Goal: Information Seeking & Learning: Learn about a topic

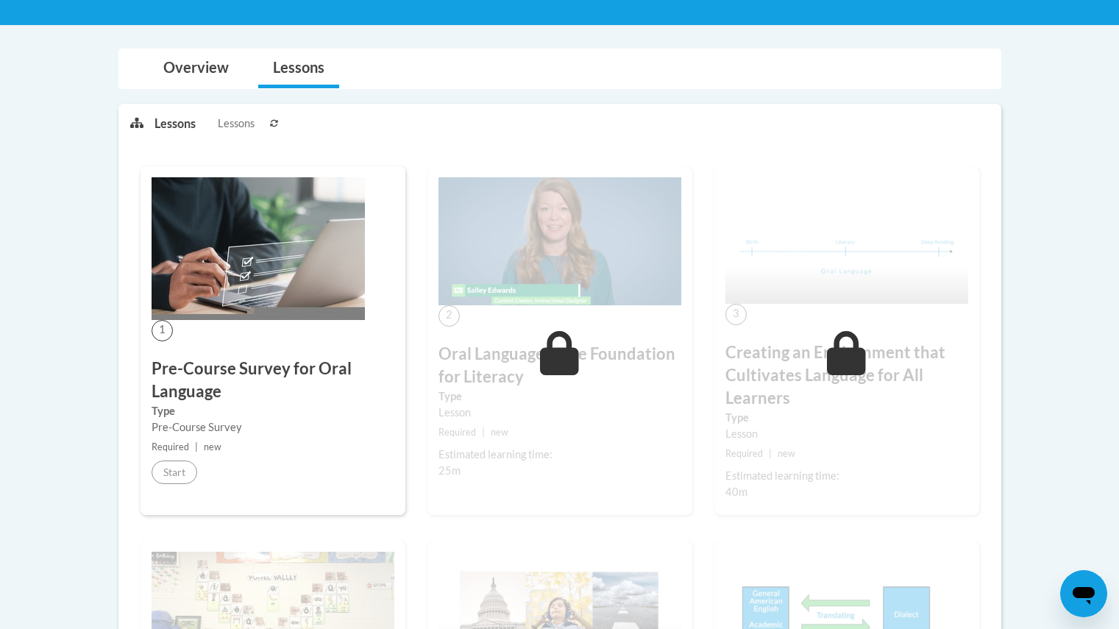
scroll to position [282, 0]
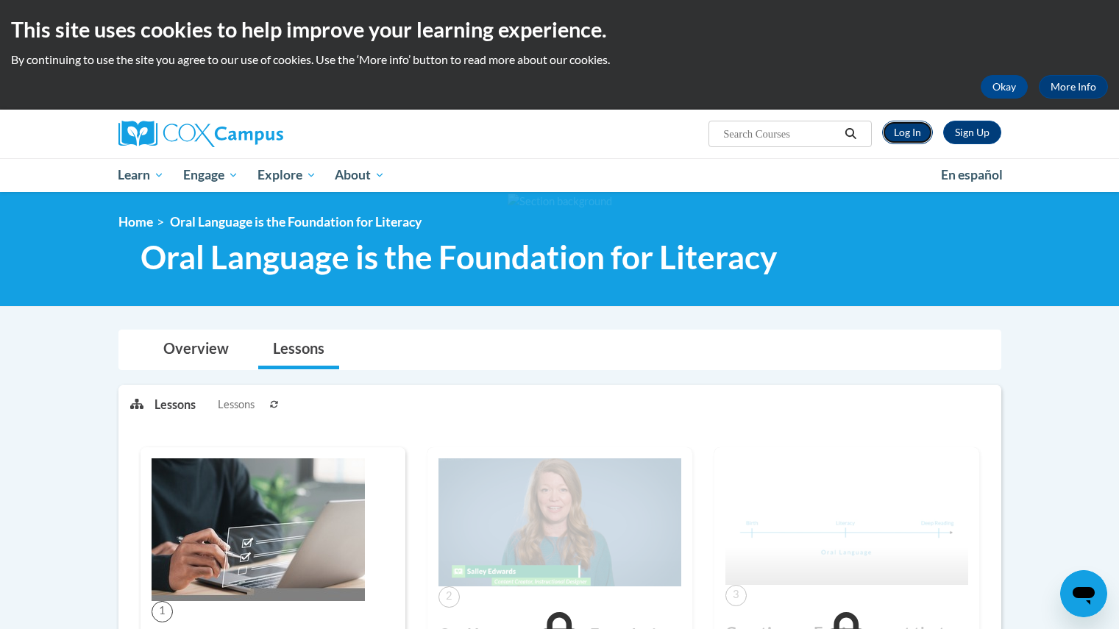
click at [909, 127] on link "Log In" at bounding box center [907, 133] width 51 height 24
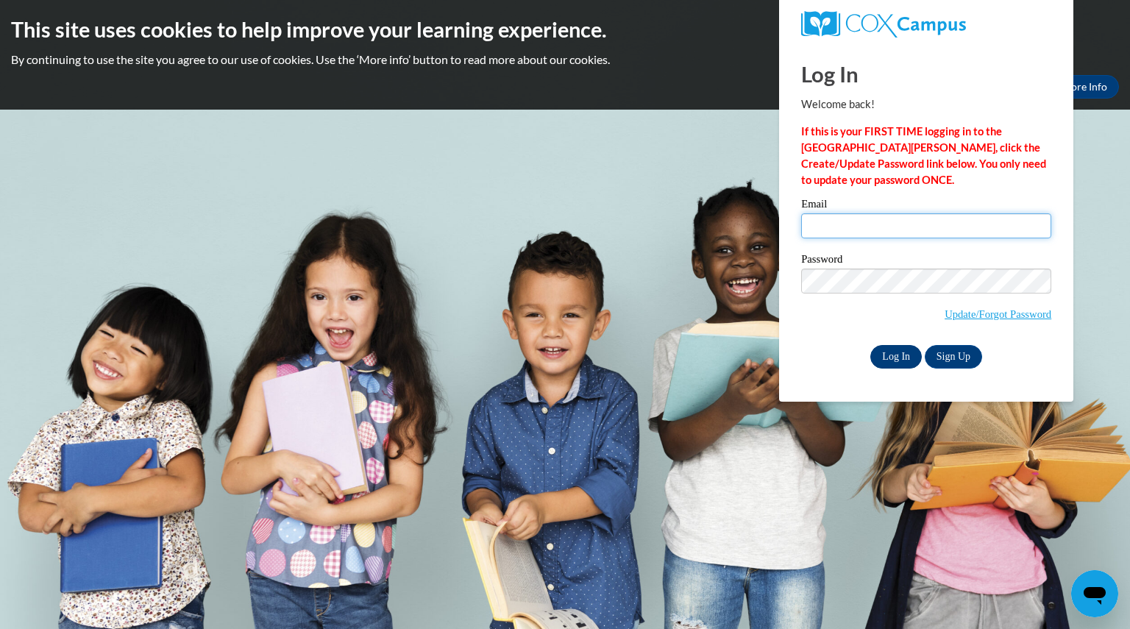
type input "cyntowns@yahoo.com"
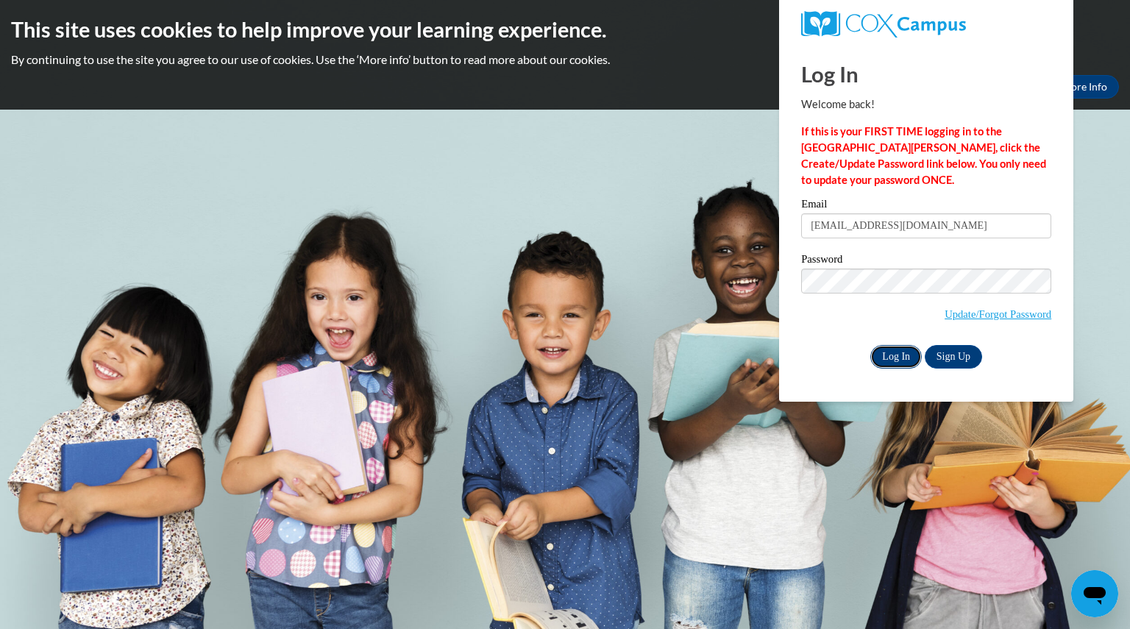
click at [901, 358] on input "Log In" at bounding box center [897, 357] width 52 height 24
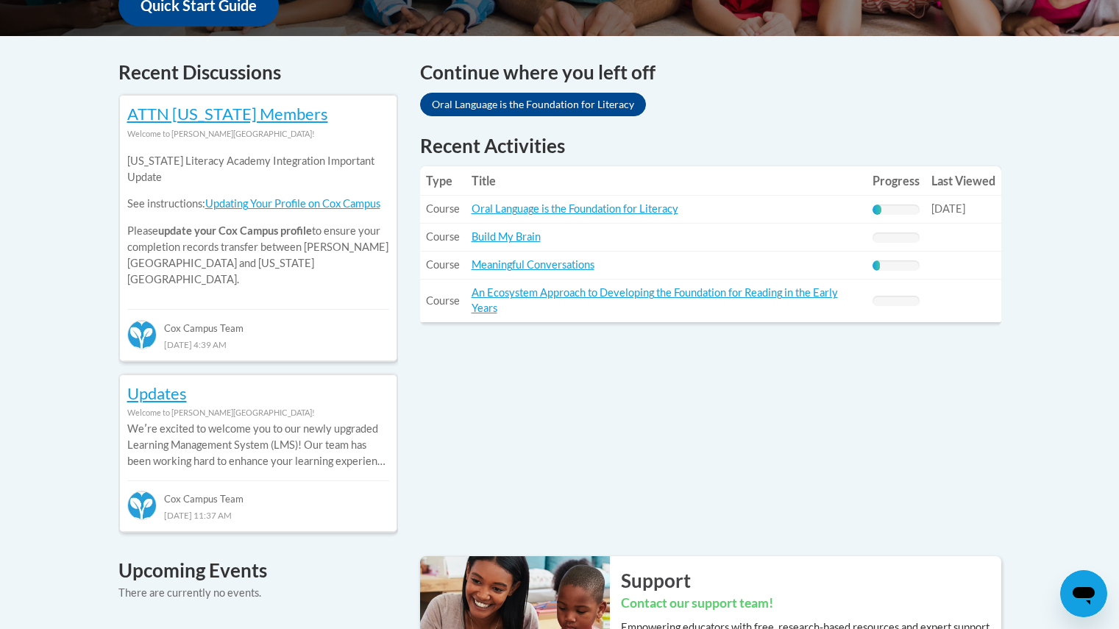
scroll to position [589, 0]
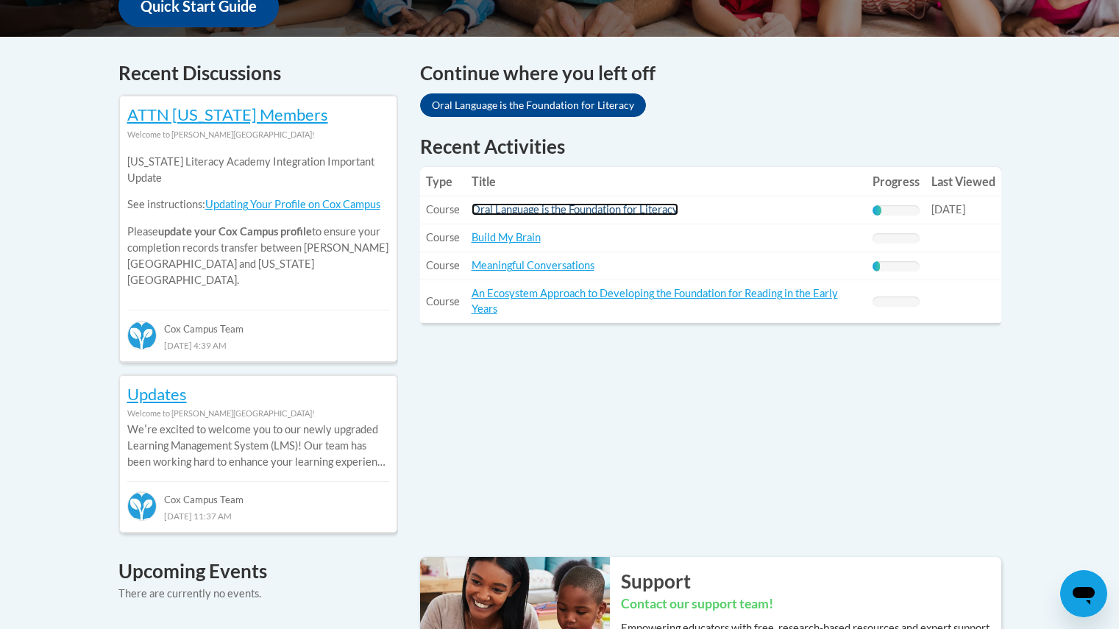
click at [572, 207] on link "Oral Language is the Foundation for Literacy" at bounding box center [575, 209] width 207 height 13
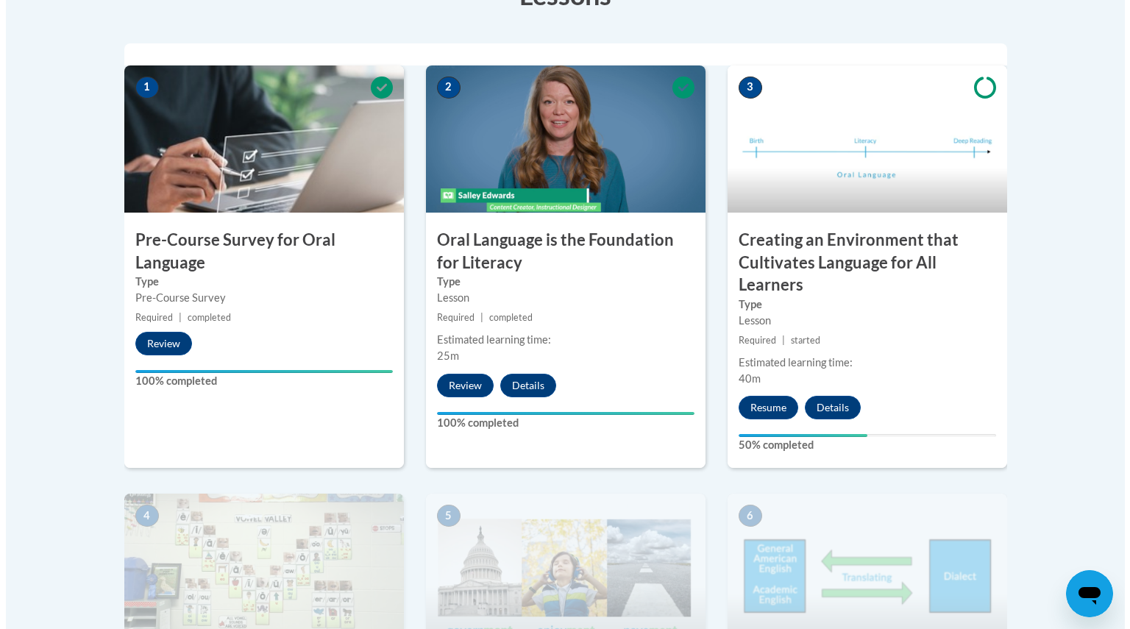
scroll to position [452, 0]
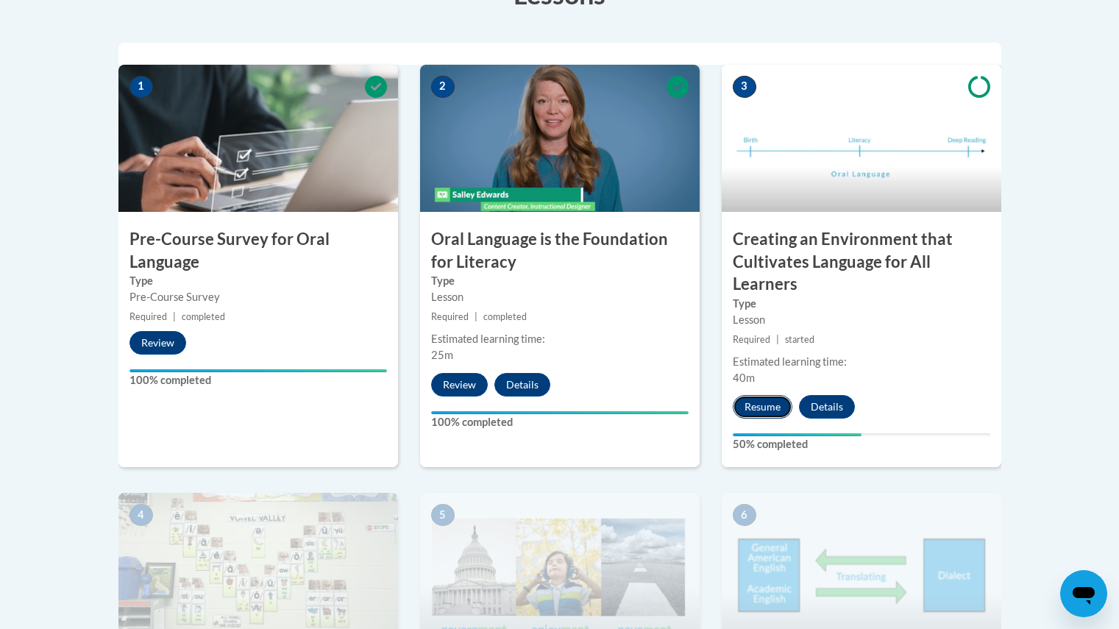
click at [764, 411] on button "Resume" at bounding box center [763, 407] width 60 height 24
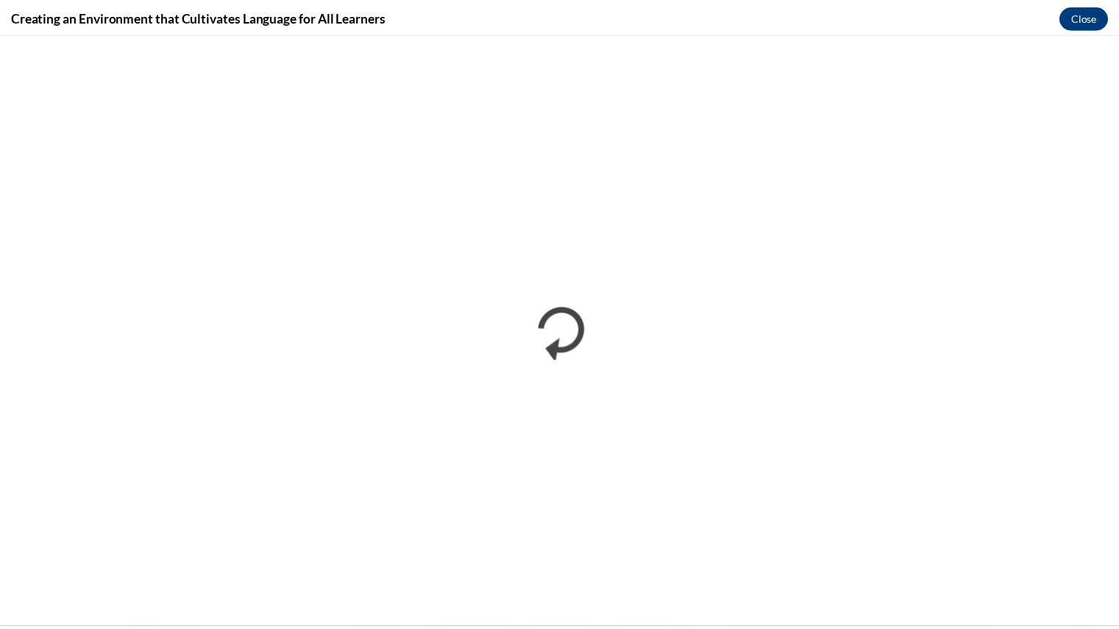
scroll to position [0, 0]
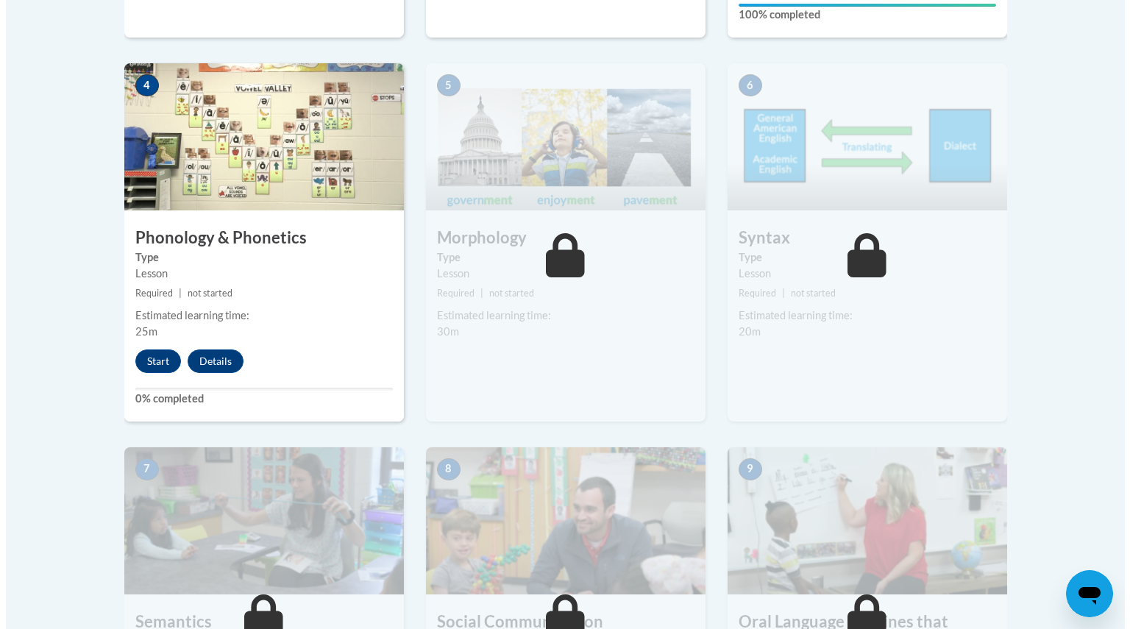
scroll to position [881, 0]
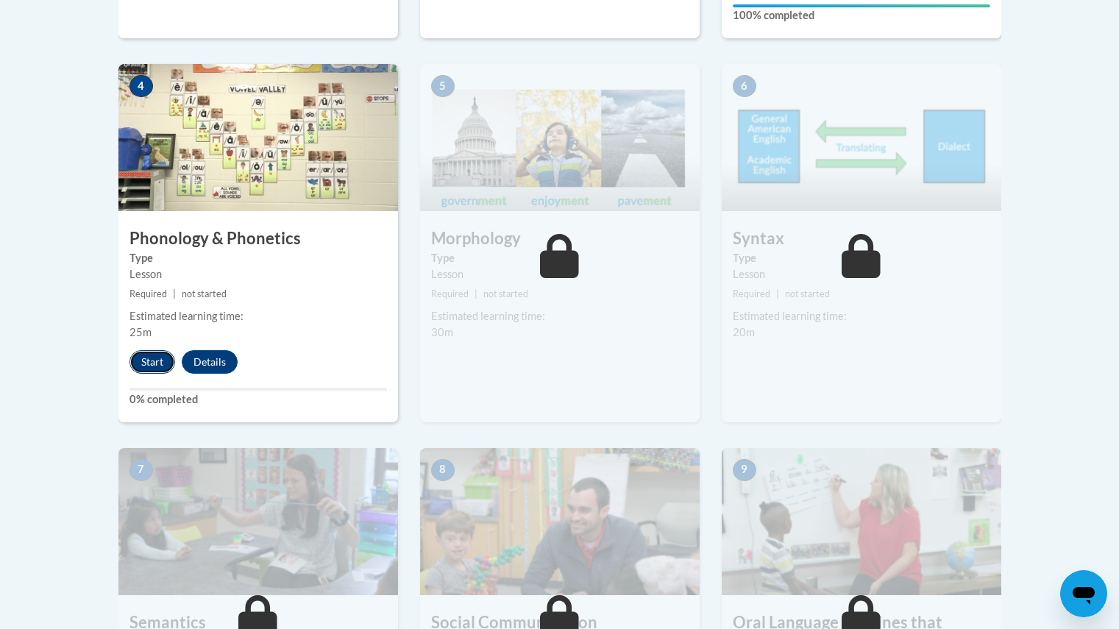
click at [154, 357] on button "Start" at bounding box center [153, 362] width 46 height 24
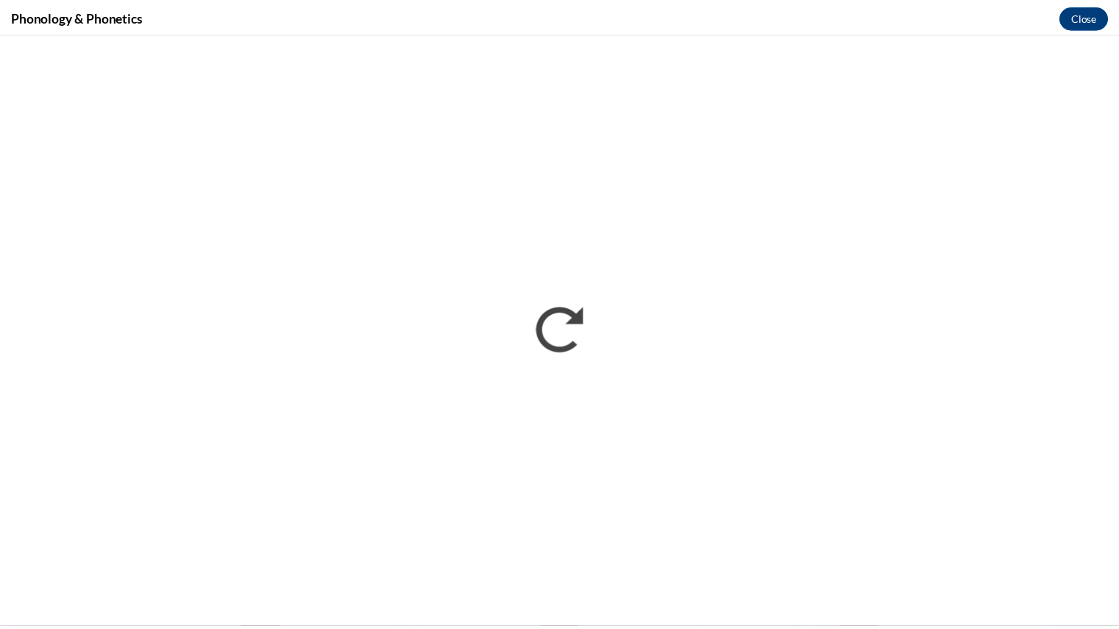
scroll to position [0, 0]
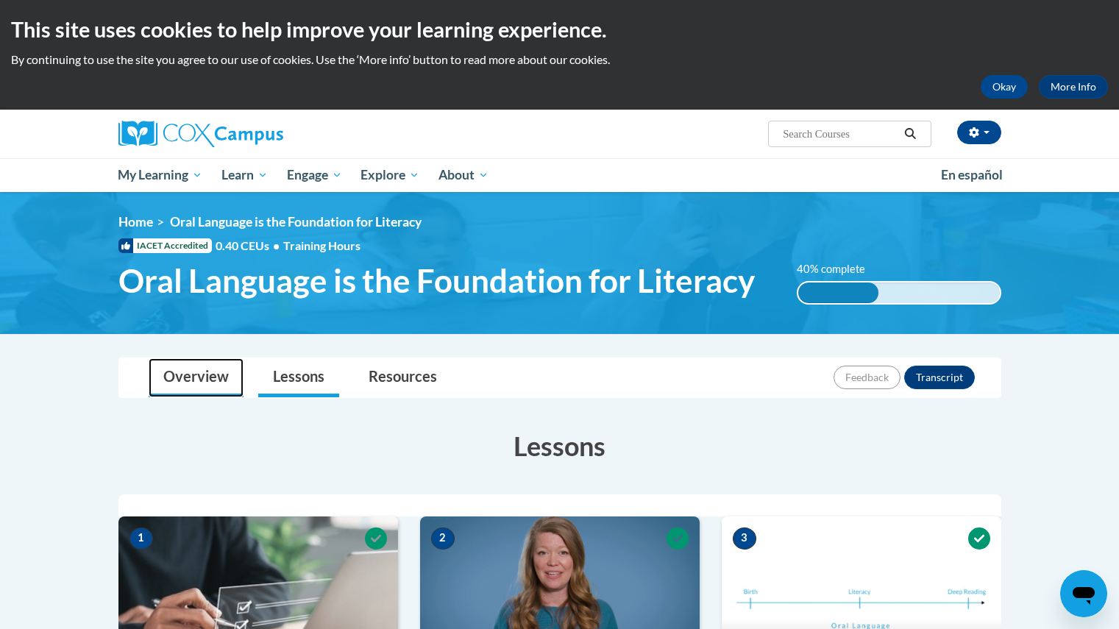
click at [193, 385] on link "Overview" at bounding box center [196, 377] width 95 height 39
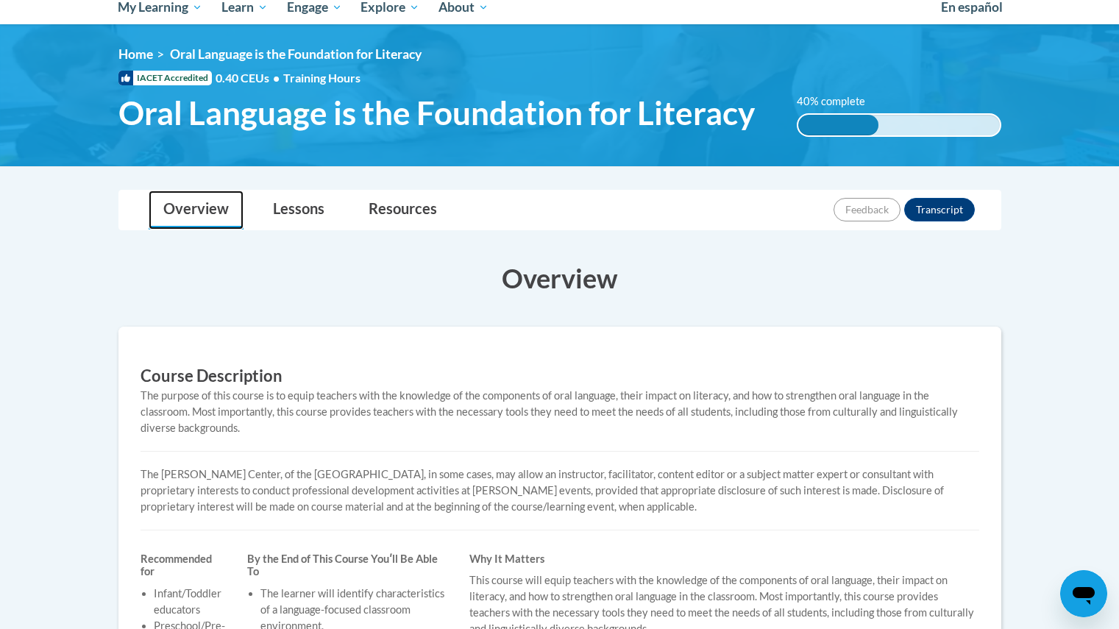
scroll to position [167, 0]
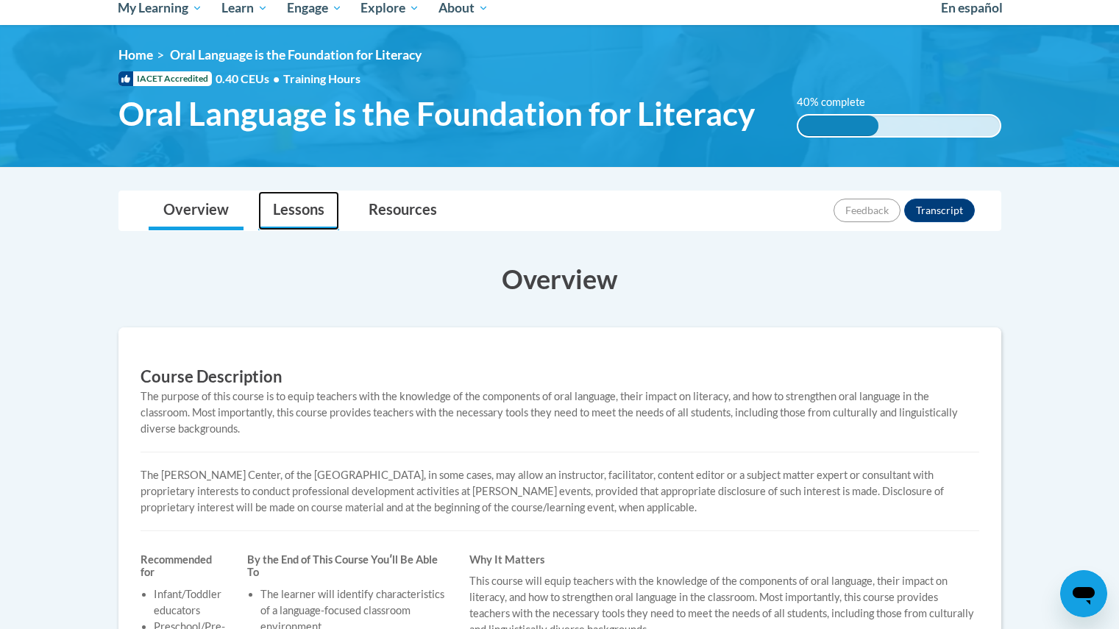
click at [316, 213] on link "Lessons" at bounding box center [298, 210] width 81 height 39
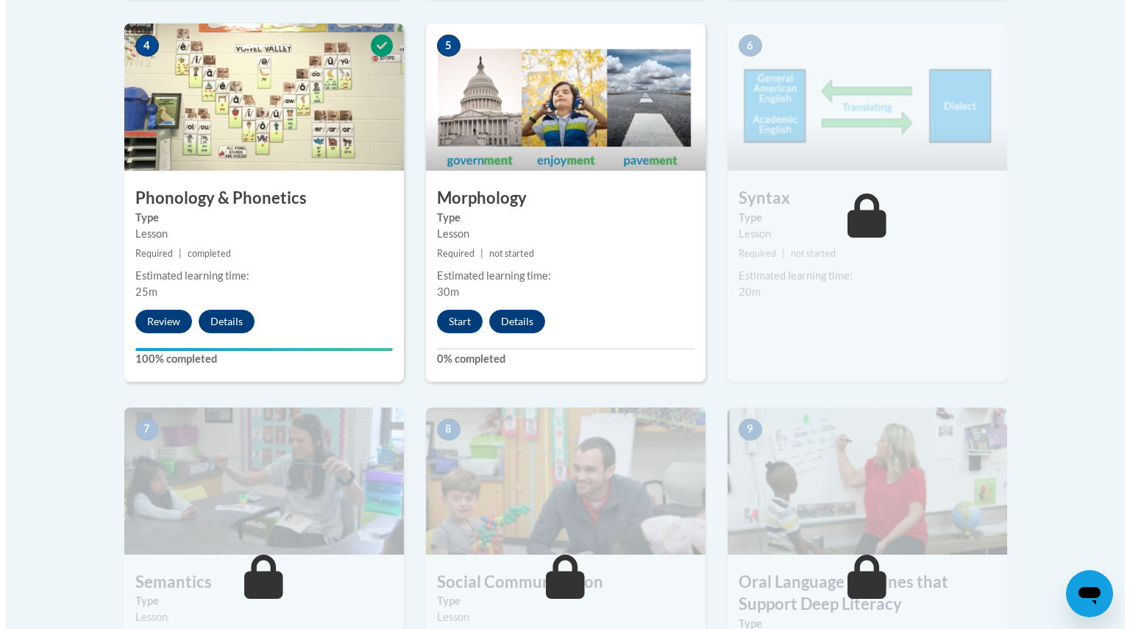
scroll to position [926, 0]
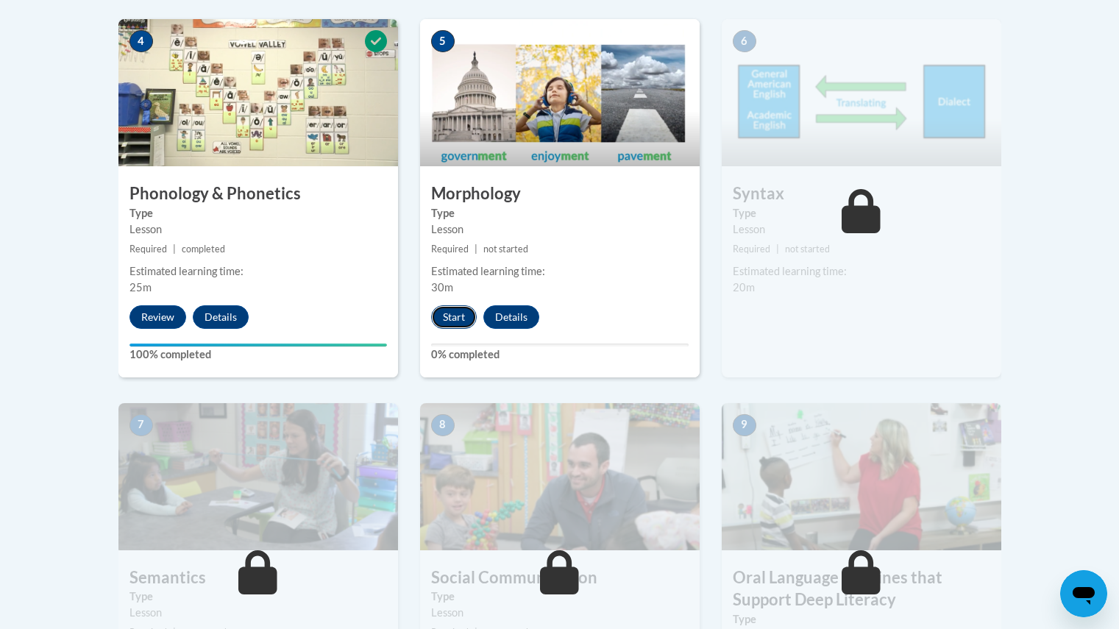
click at [450, 316] on button "Start" at bounding box center [454, 317] width 46 height 24
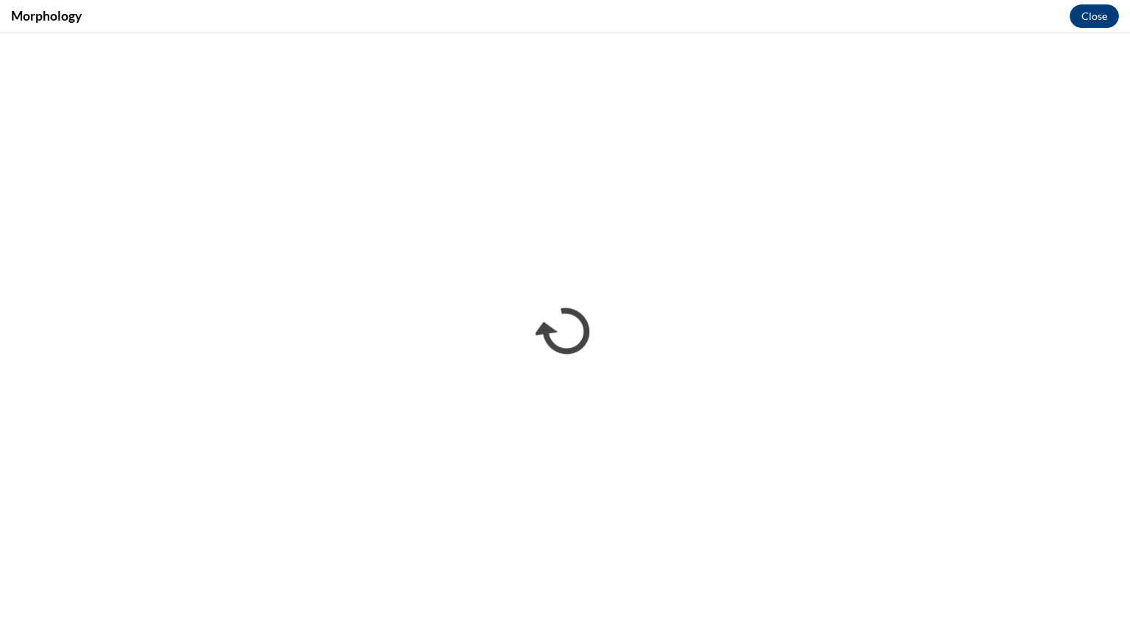
scroll to position [0, 0]
